Goal: Information Seeking & Learning: Learn about a topic

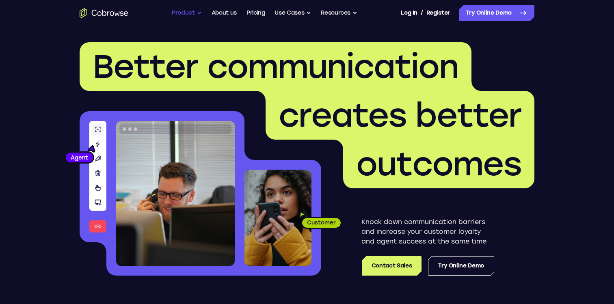
click at [187, 11] on button "Product" at bounding box center [187, 13] width 30 height 16
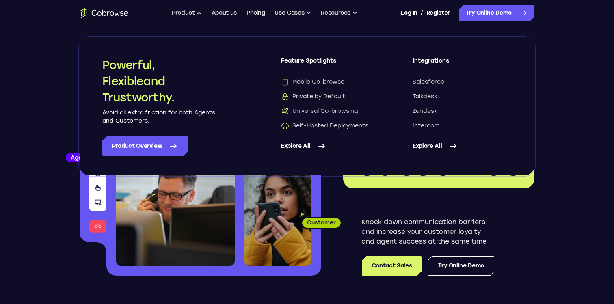
click at [51, 82] on header "Better communication creates better outcomes Customer Agent Agent Knock down co…" at bounding box center [307, 162] width 520 height 272
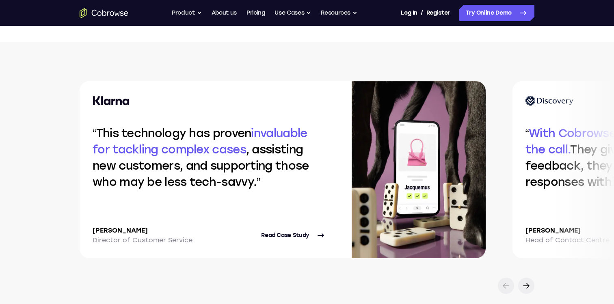
scroll to position [1694, 0]
click at [524, 284] on icon at bounding box center [526, 285] width 10 height 10
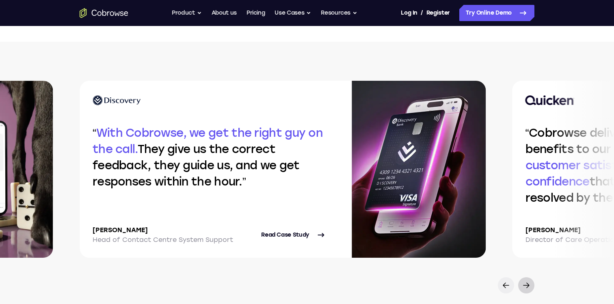
click at [524, 284] on icon at bounding box center [526, 285] width 10 height 10
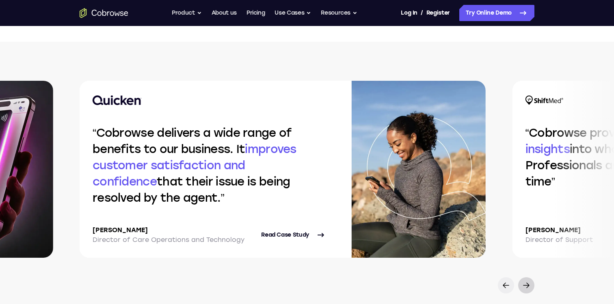
click at [524, 284] on icon at bounding box center [526, 285] width 10 height 10
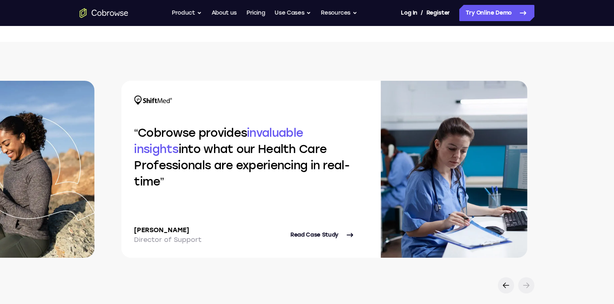
click at [524, 284] on icon at bounding box center [526, 285] width 10 height 10
click at [194, 9] on button "Product" at bounding box center [187, 13] width 30 height 16
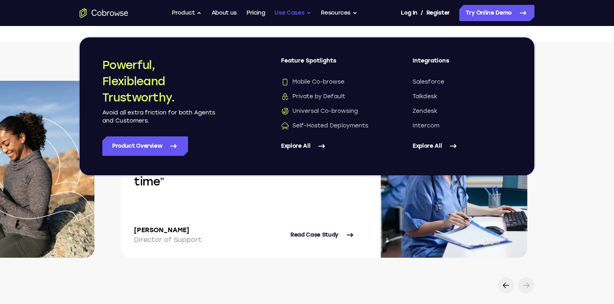
click at [301, 13] on button "Use Cases" at bounding box center [292, 13] width 37 height 16
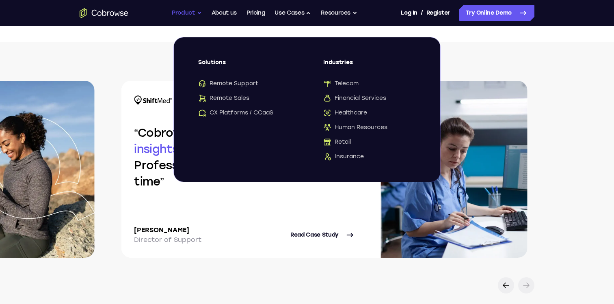
click at [186, 9] on button "Product" at bounding box center [187, 13] width 30 height 16
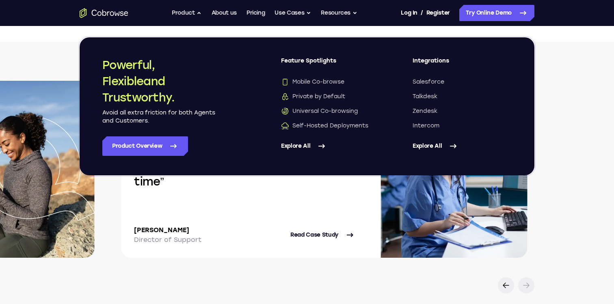
click at [292, 147] on link "Explore All" at bounding box center [330, 145] width 99 height 19
click at [539, 111] on div "This technology has proven invaluable for tackling complex cases , assisting ne…" at bounding box center [307, 187] width 614 height 213
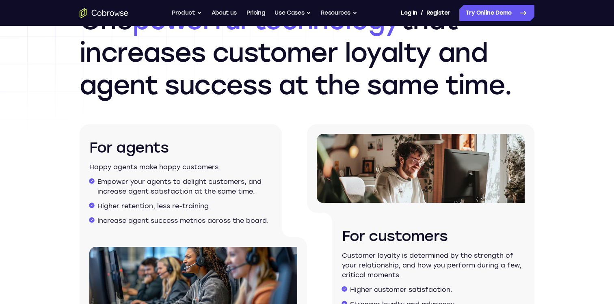
scroll to position [1218, 0]
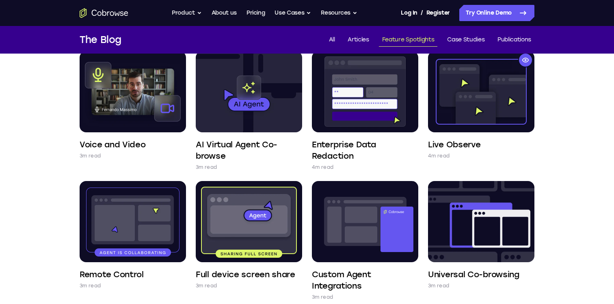
scroll to position [76, 0]
